Goal: Task Accomplishment & Management: Manage account settings

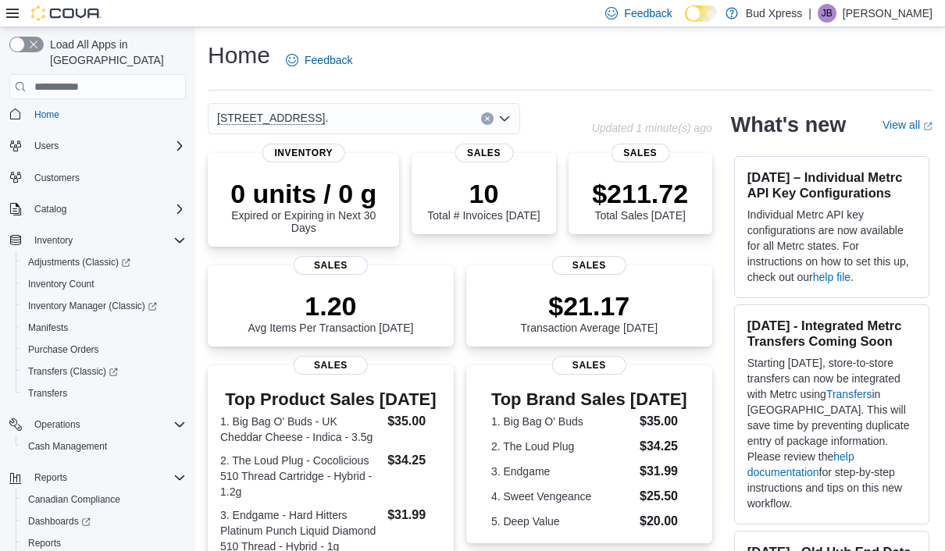
scroll to position [5, 0]
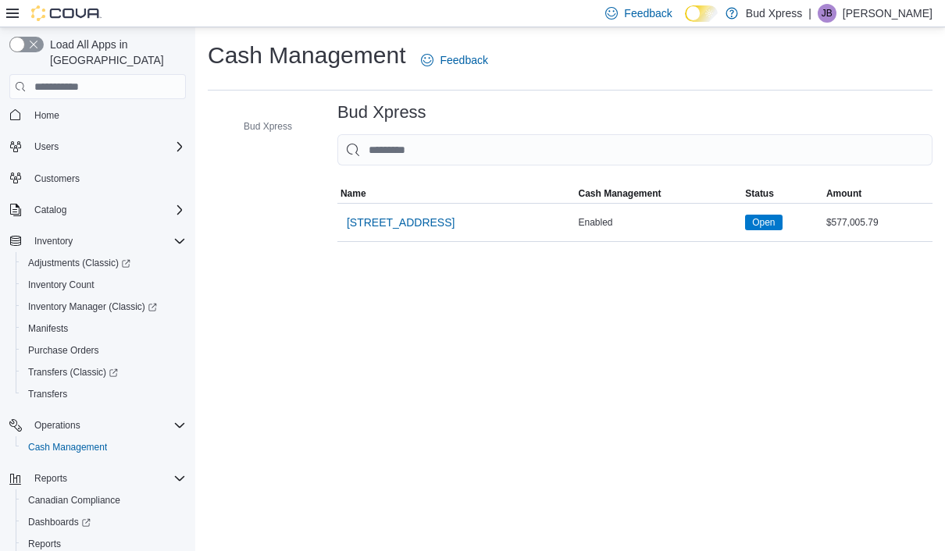
click at [380, 230] on span "[STREET_ADDRESS]" at bounding box center [401, 223] width 108 height 16
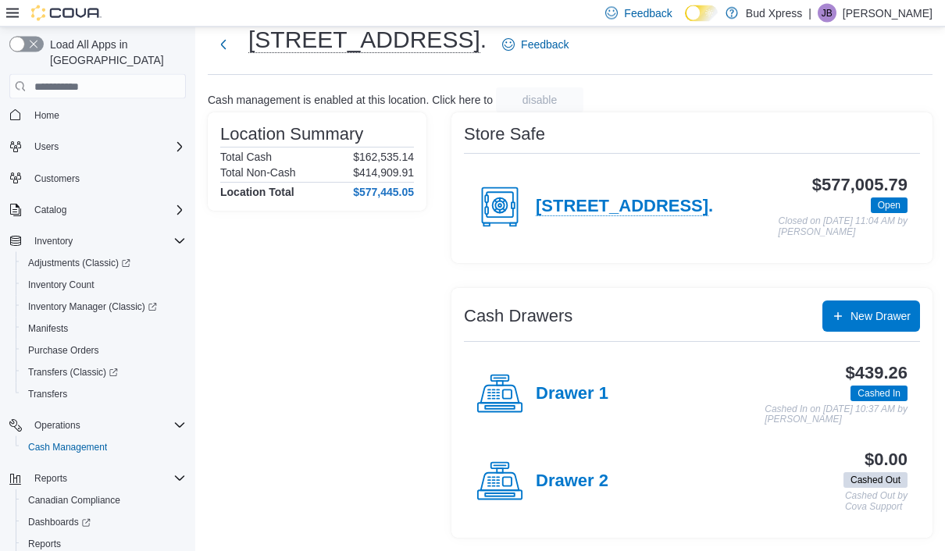
scroll to position [64, 0]
